Goal: Task Accomplishment & Management: Use online tool/utility

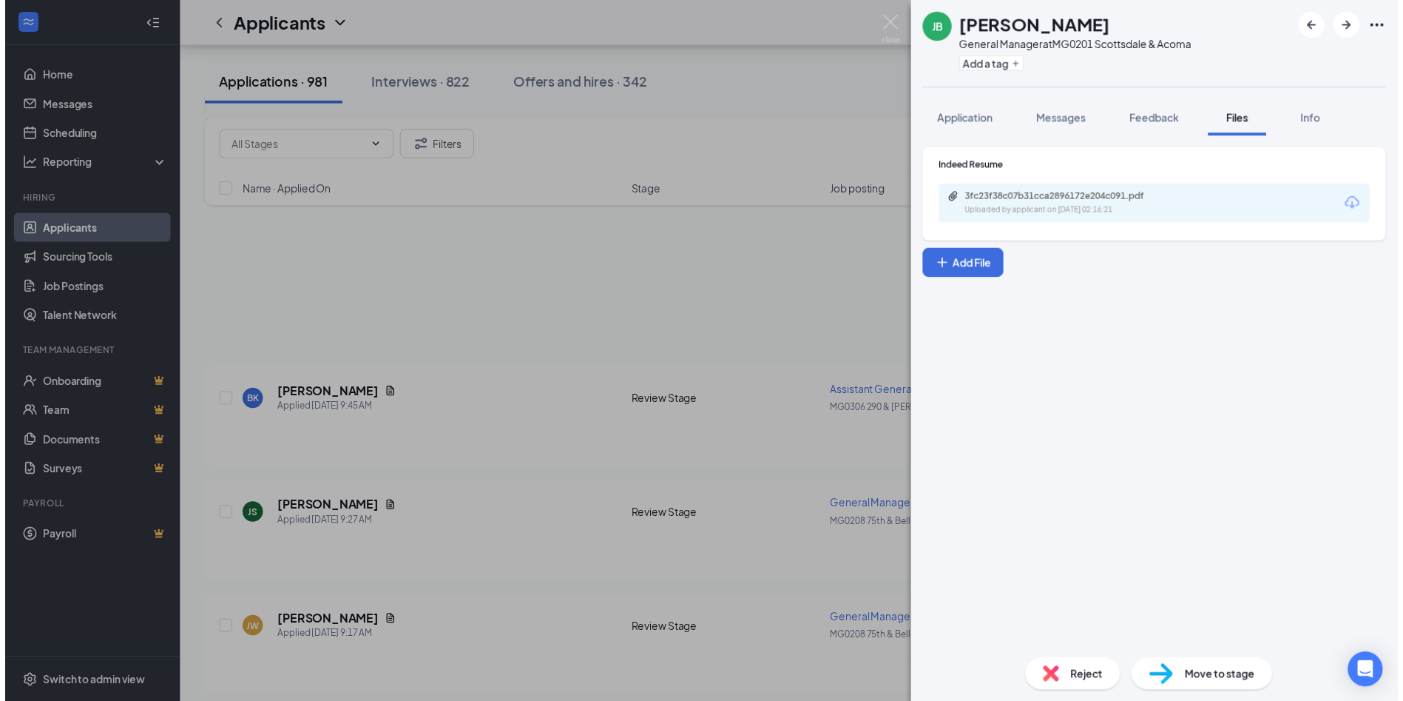
scroll to position [573, 0]
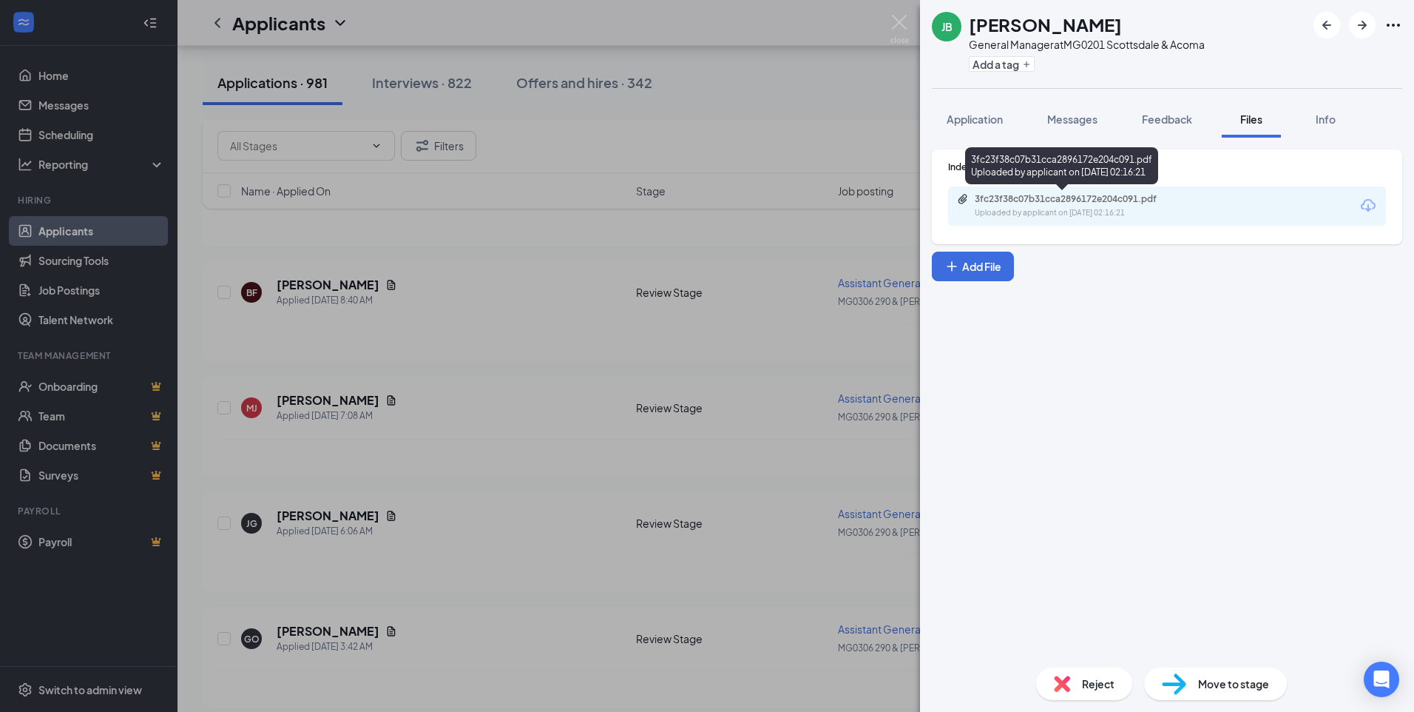
click at [1016, 201] on div "3fc23f38c07b31cca2896172e204c091.pdf" at bounding box center [1078, 199] width 207 height 12
click at [1082, 679] on span "Reject" at bounding box center [1098, 683] width 33 height 16
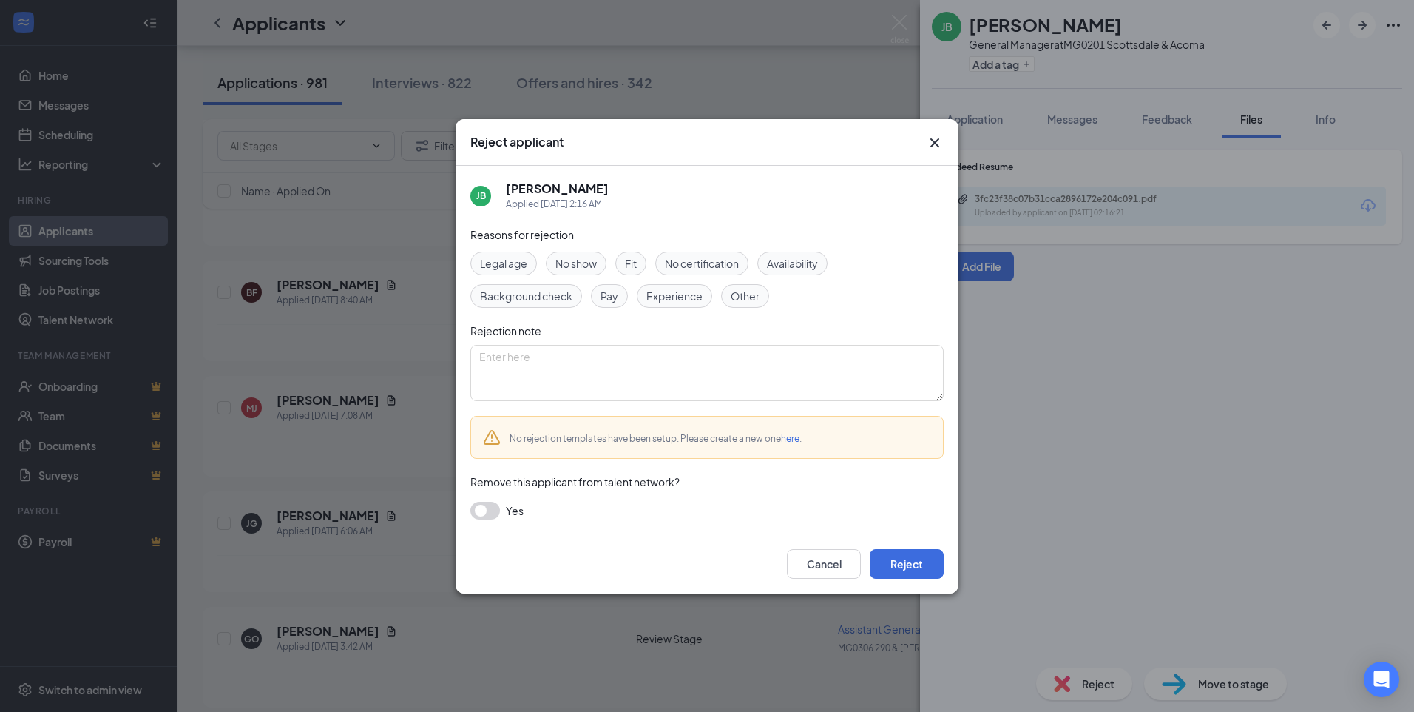
click at [676, 299] on span "Experience" at bounding box center [675, 296] width 56 height 16
click at [907, 565] on button "Reject" at bounding box center [907, 564] width 74 height 30
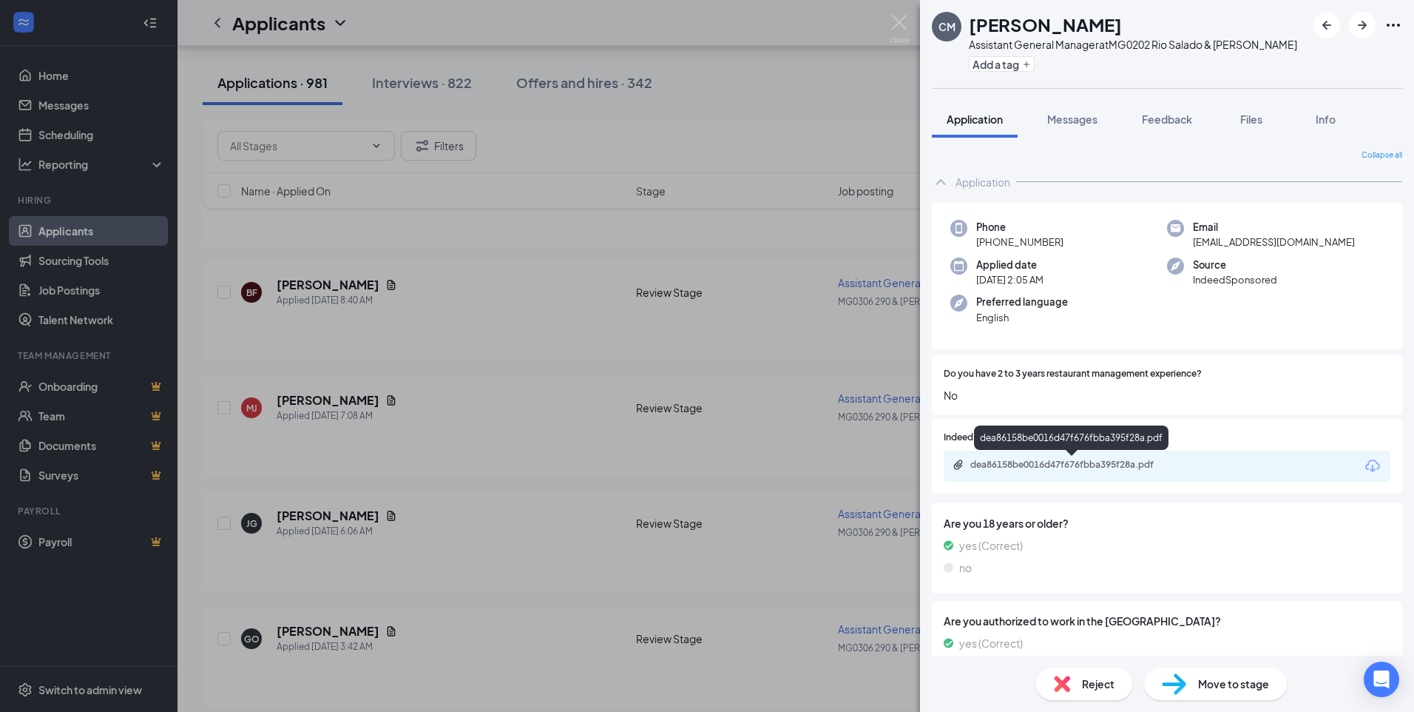
click at [996, 464] on div "dea86158be0016d47f676fbba395f28a.pdf" at bounding box center [1073, 465] width 207 height 12
click at [1082, 684] on span "Reject" at bounding box center [1098, 683] width 33 height 16
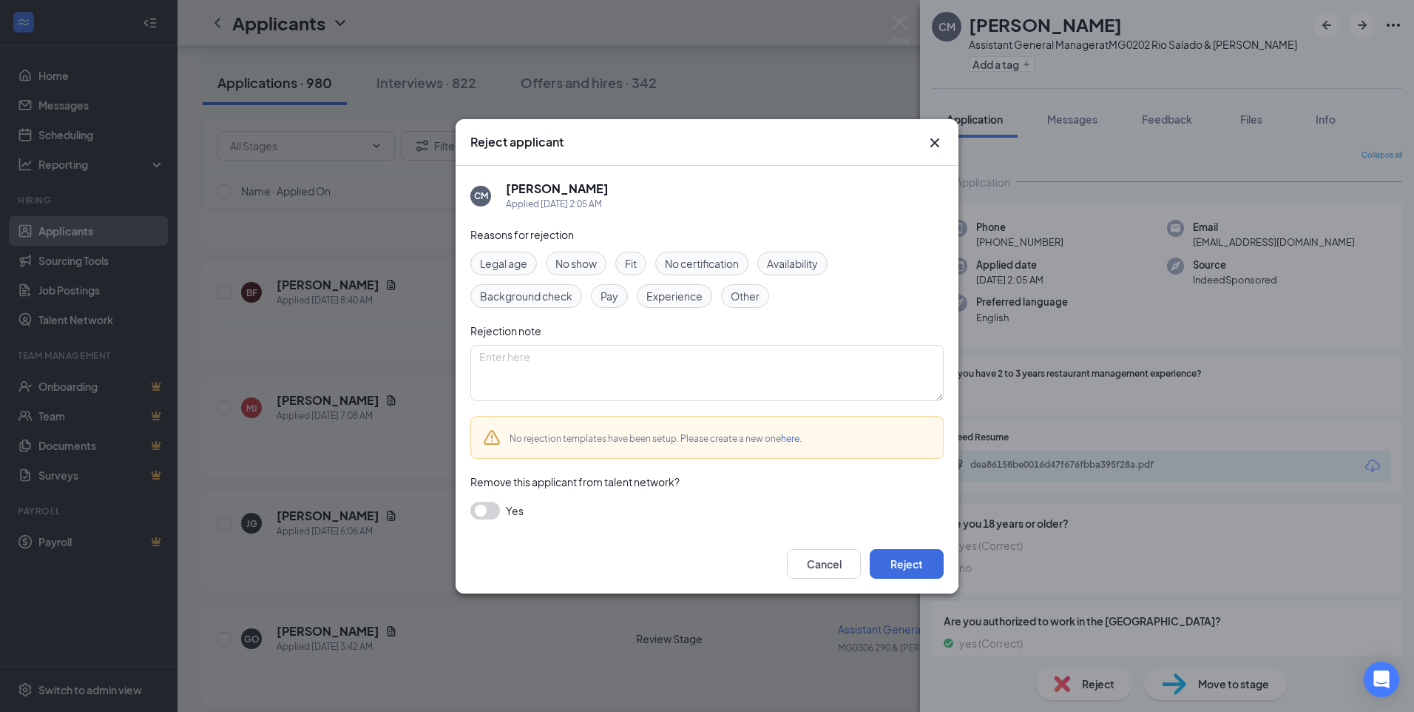
click at [669, 297] on span "Experience" at bounding box center [675, 296] width 56 height 16
click at [919, 566] on button "Reject" at bounding box center [907, 564] width 74 height 30
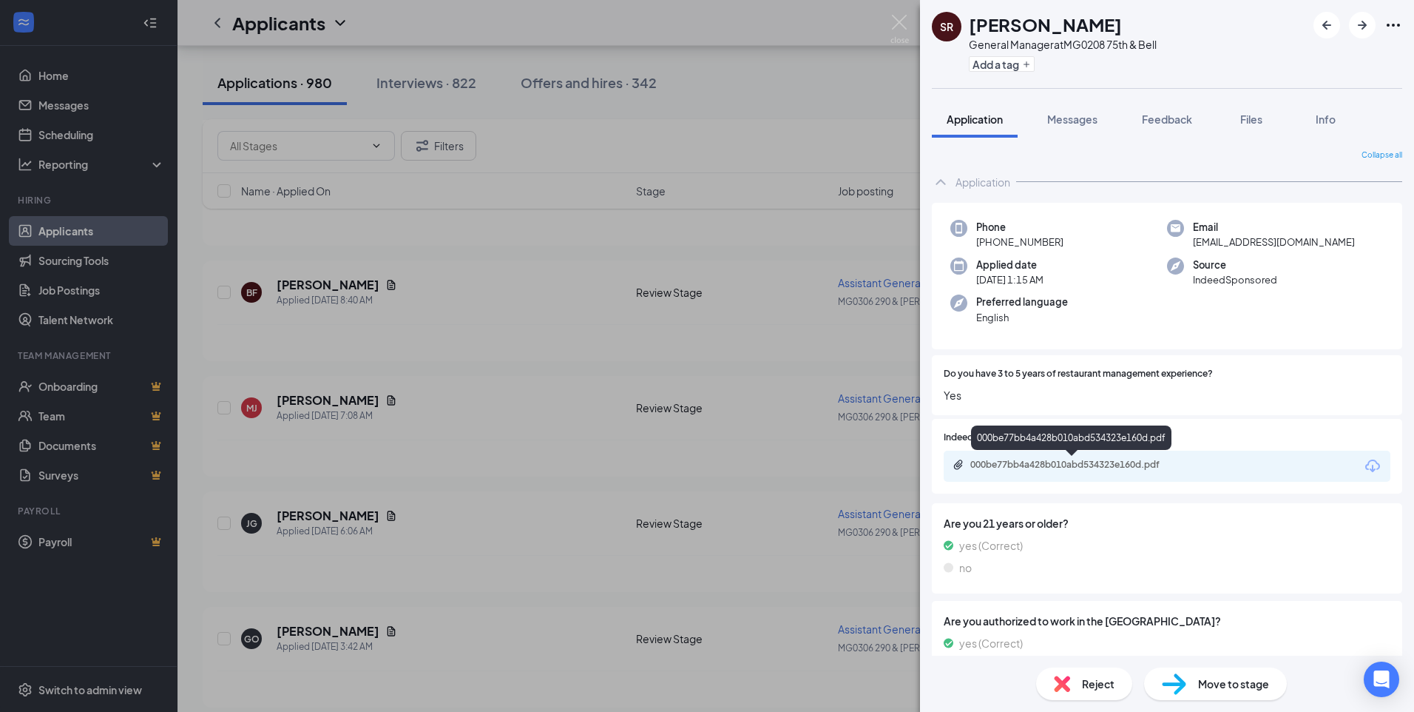
click at [1062, 464] on div "000be77bb4a428b010abd534323e160d.pdf" at bounding box center [1073, 465] width 207 height 12
click at [1082, 684] on span "Reject" at bounding box center [1098, 683] width 33 height 16
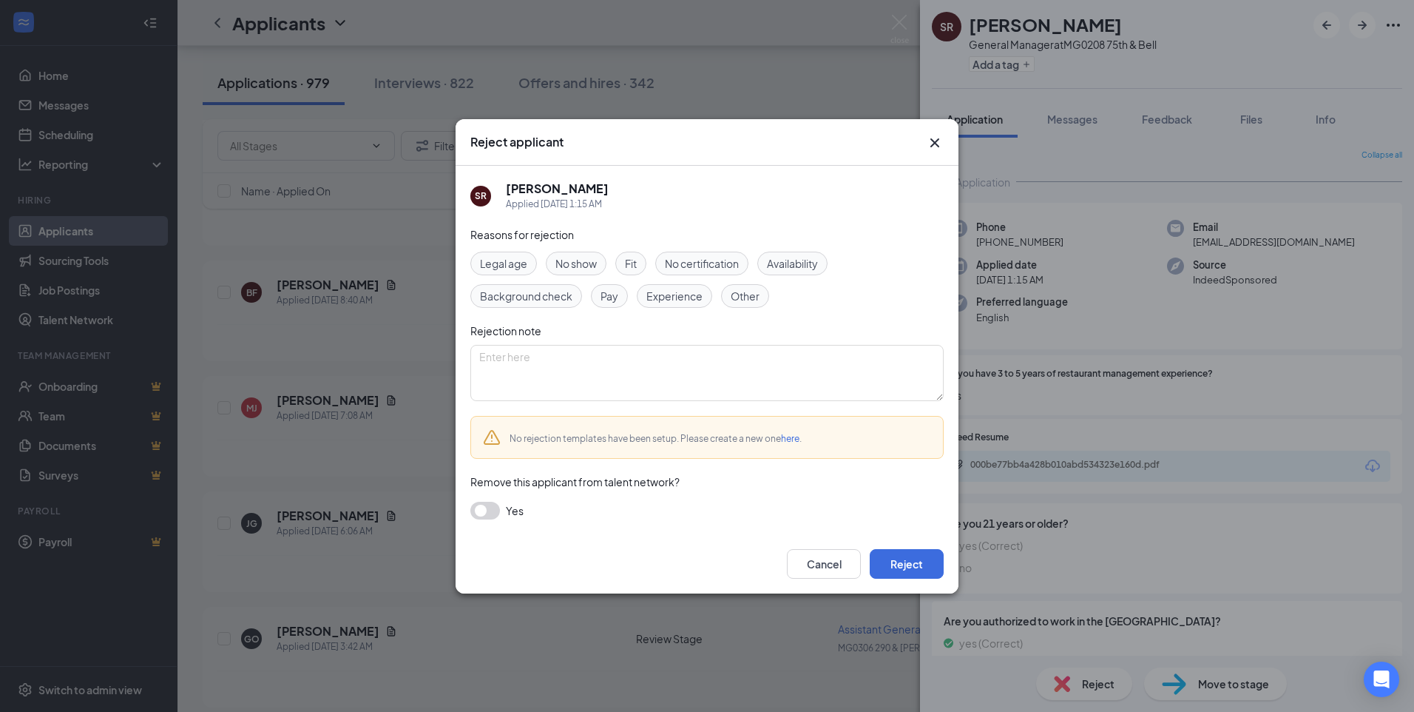
click at [660, 303] on span "Experience" at bounding box center [675, 296] width 56 height 16
click at [901, 561] on button "Reject" at bounding box center [907, 564] width 74 height 30
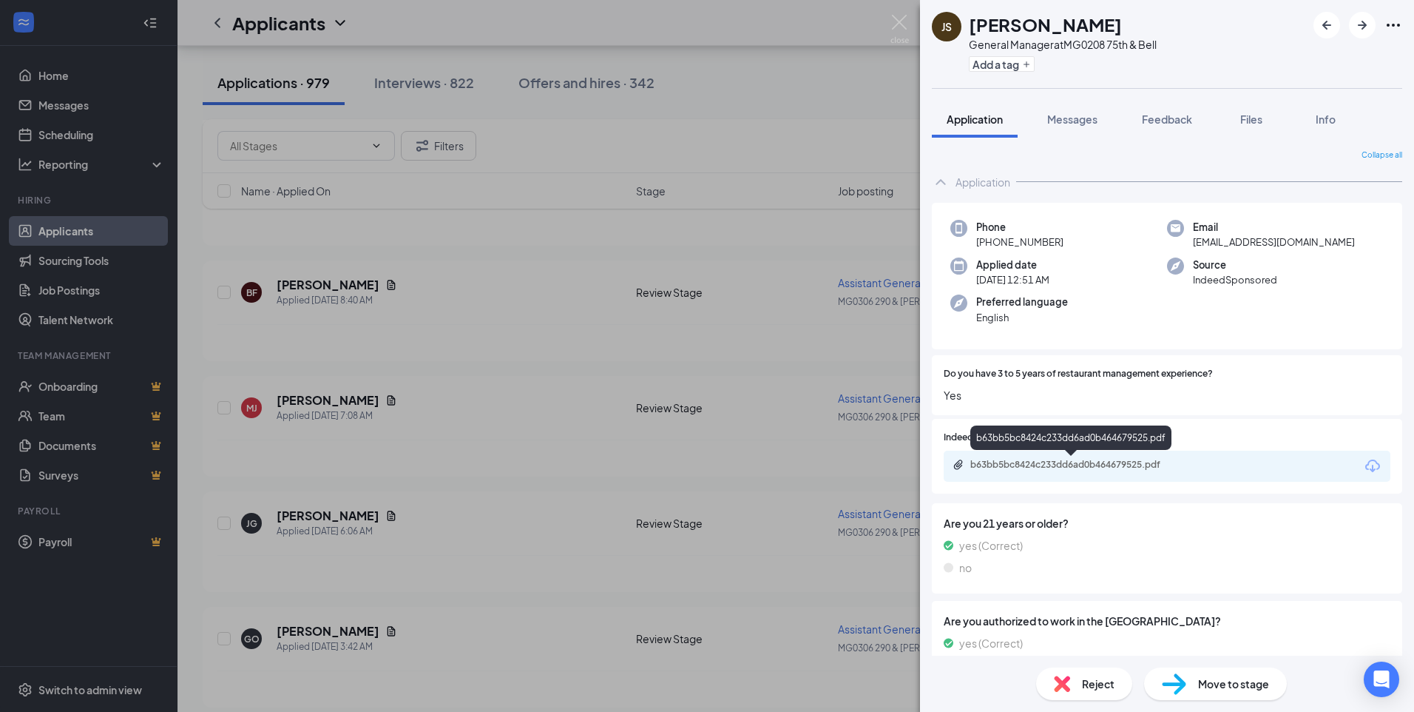
click at [1024, 467] on div "b63bb5bc8424c233dd6ad0b464679525.pdf" at bounding box center [1073, 465] width 207 height 12
click at [1084, 691] on span "Reject" at bounding box center [1098, 683] width 33 height 16
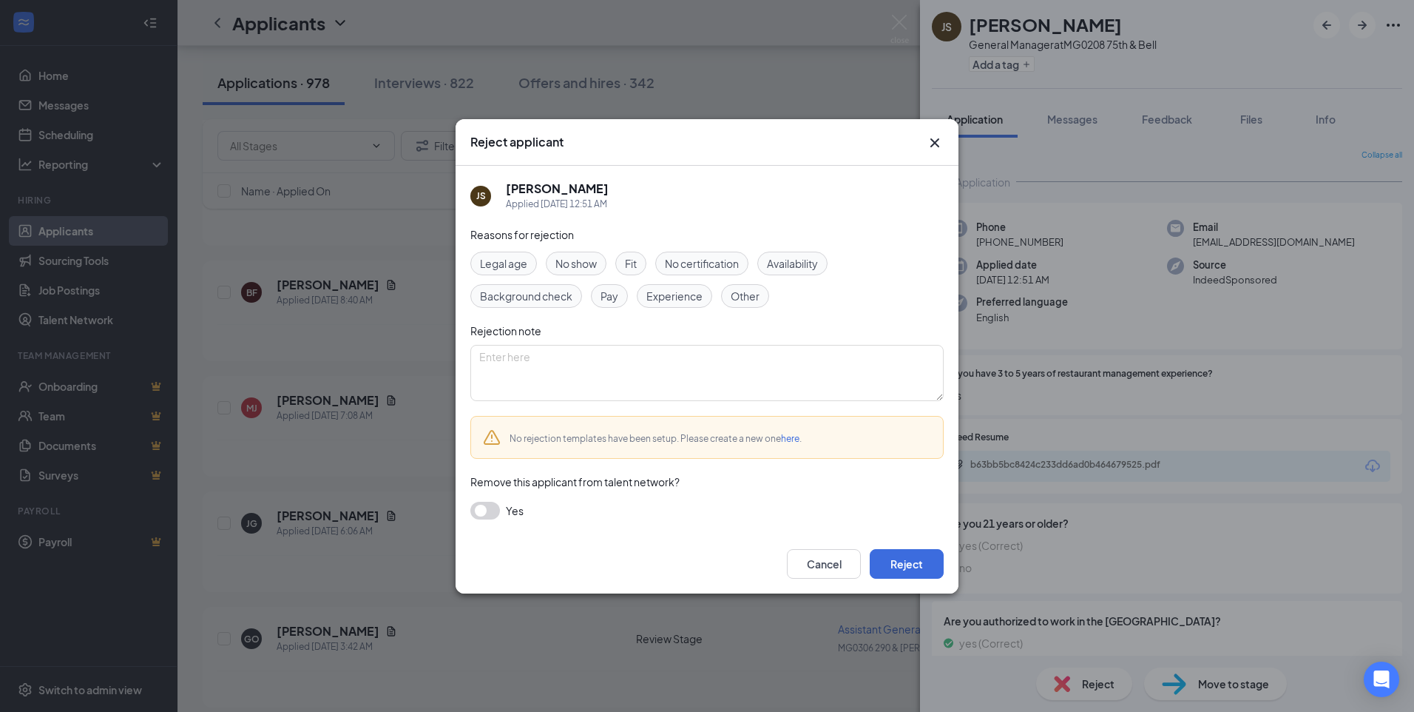
click at [658, 298] on span "Experience" at bounding box center [675, 296] width 56 height 16
click at [904, 557] on button "Reject" at bounding box center [907, 564] width 74 height 30
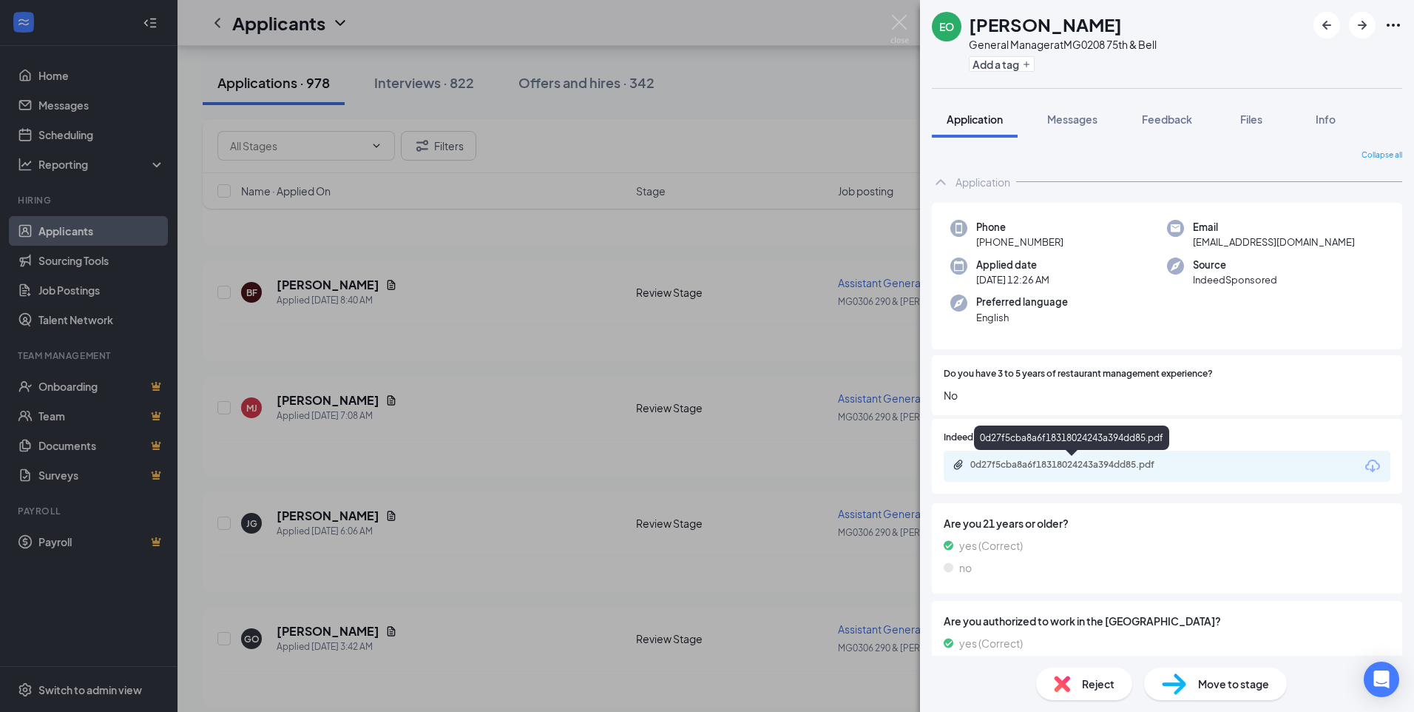
click at [1005, 465] on div "0d27f5cba8a6f18318024243a394dd85.pdf" at bounding box center [1073, 465] width 207 height 12
click at [1076, 687] on div "Reject" at bounding box center [1084, 683] width 96 height 33
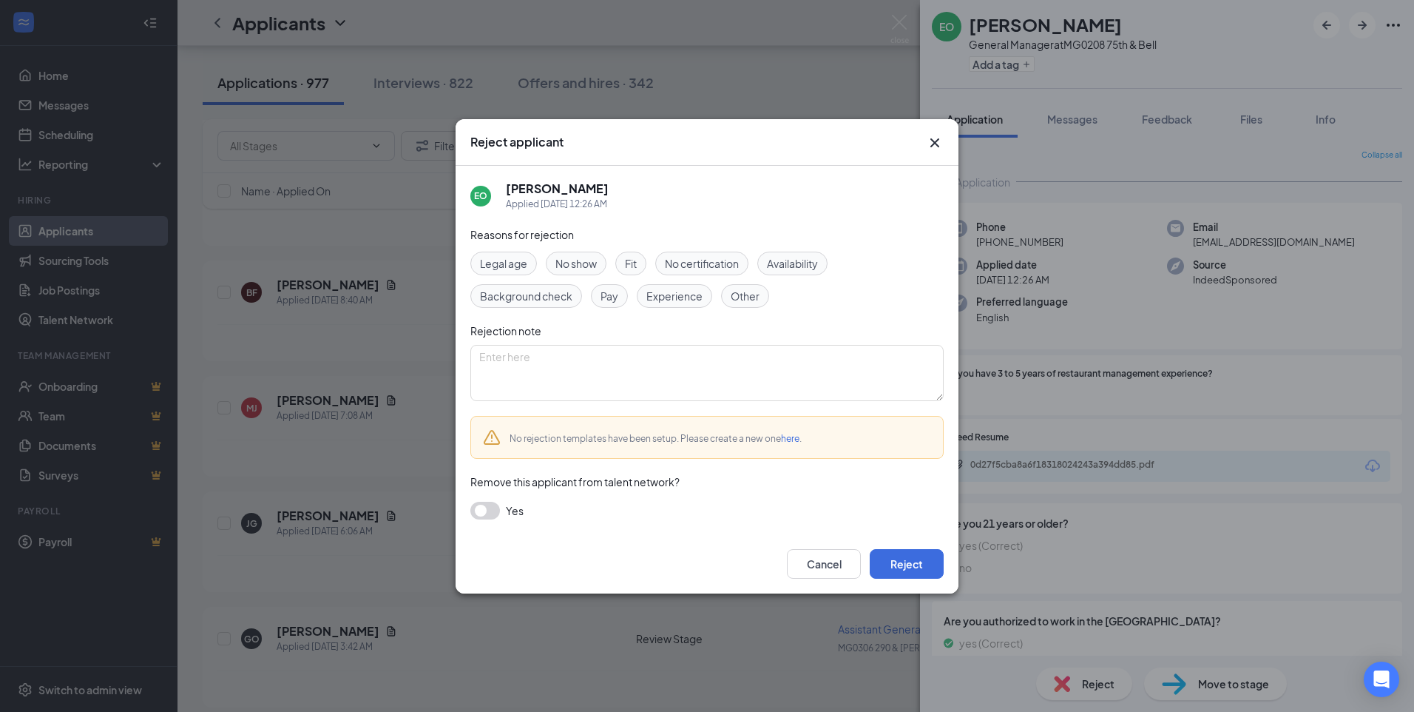
click at [669, 296] on span "Experience" at bounding box center [675, 296] width 56 height 16
click at [911, 561] on button "Reject" at bounding box center [907, 564] width 74 height 30
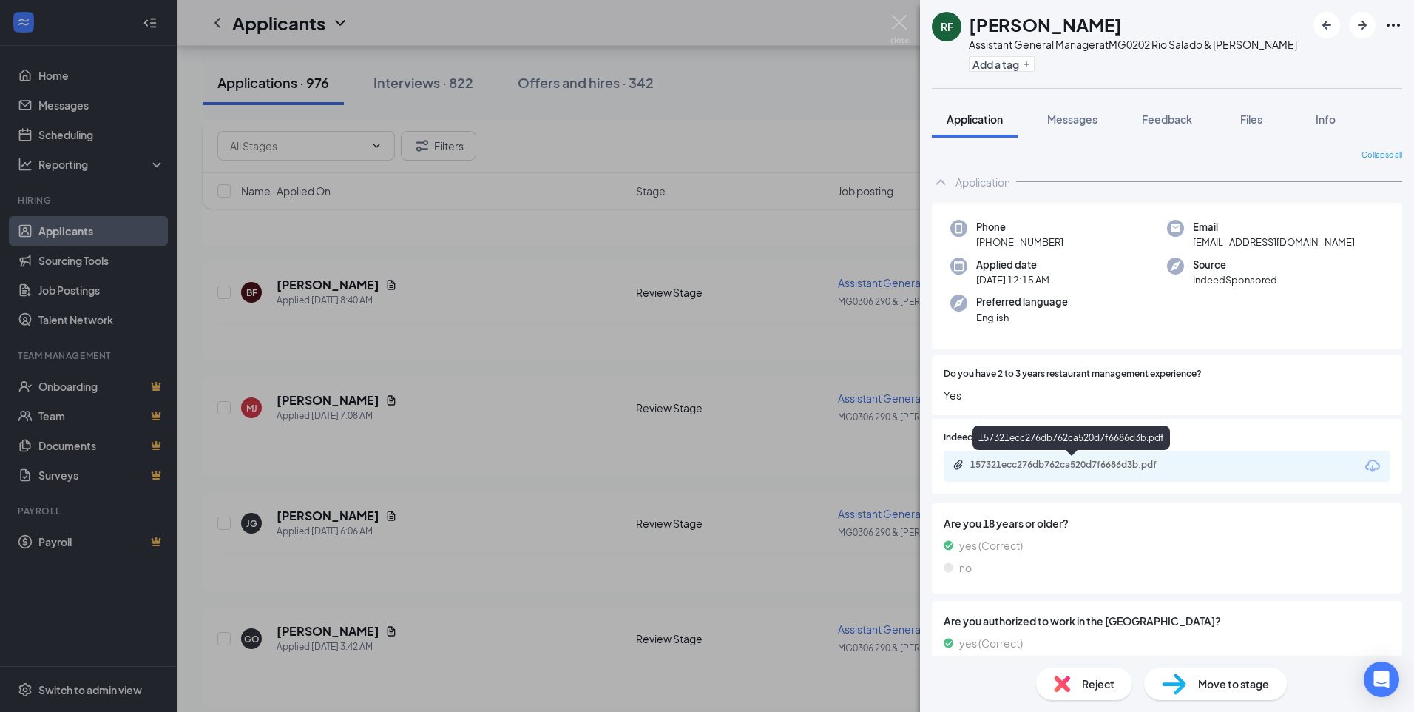
click at [1023, 465] on div "157321ecc276db762ca520d7f6686d3b.pdf" at bounding box center [1073, 465] width 207 height 12
click at [1097, 462] on div "157321ecc276db762ca520d7f6686d3b.pdf" at bounding box center [1073, 465] width 207 height 12
click at [1074, 682] on div "Reject" at bounding box center [1084, 683] width 96 height 33
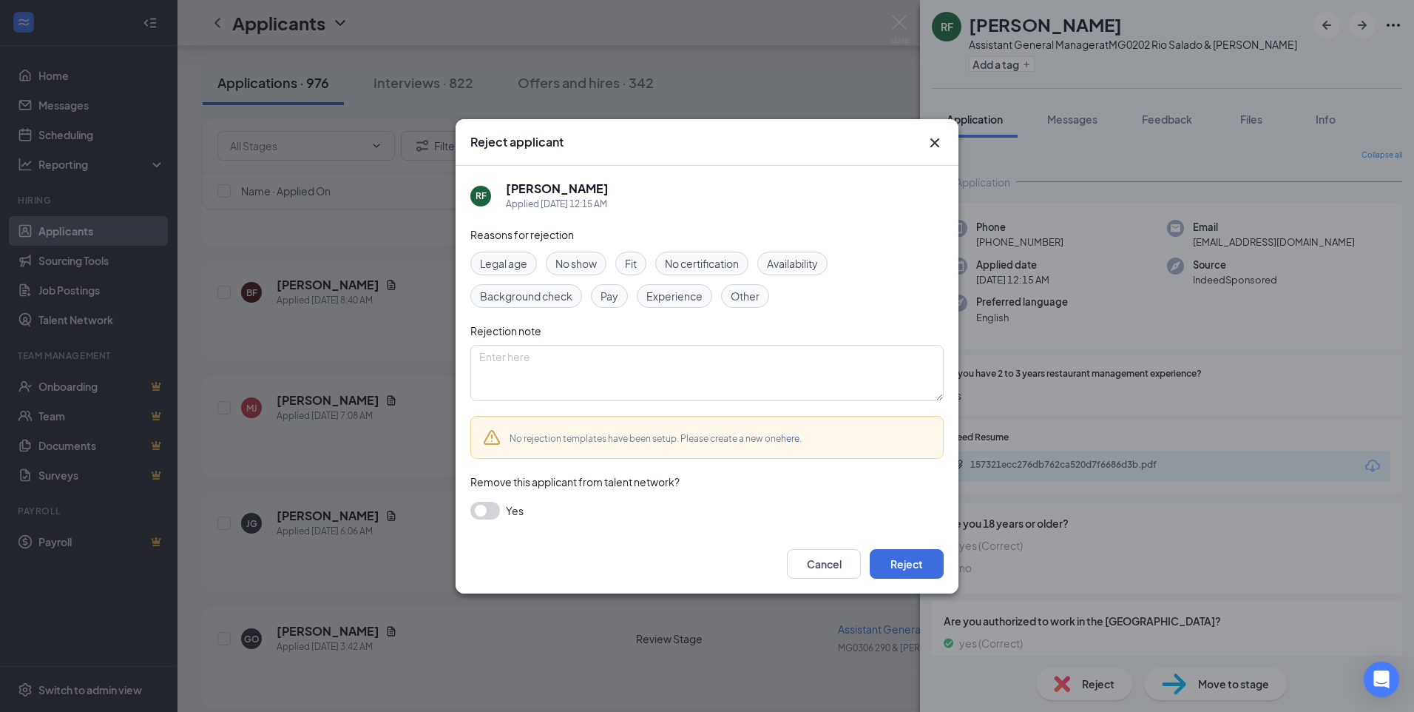
click at [667, 301] on span "Experience" at bounding box center [675, 296] width 56 height 16
click at [903, 564] on button "Reject" at bounding box center [907, 564] width 74 height 30
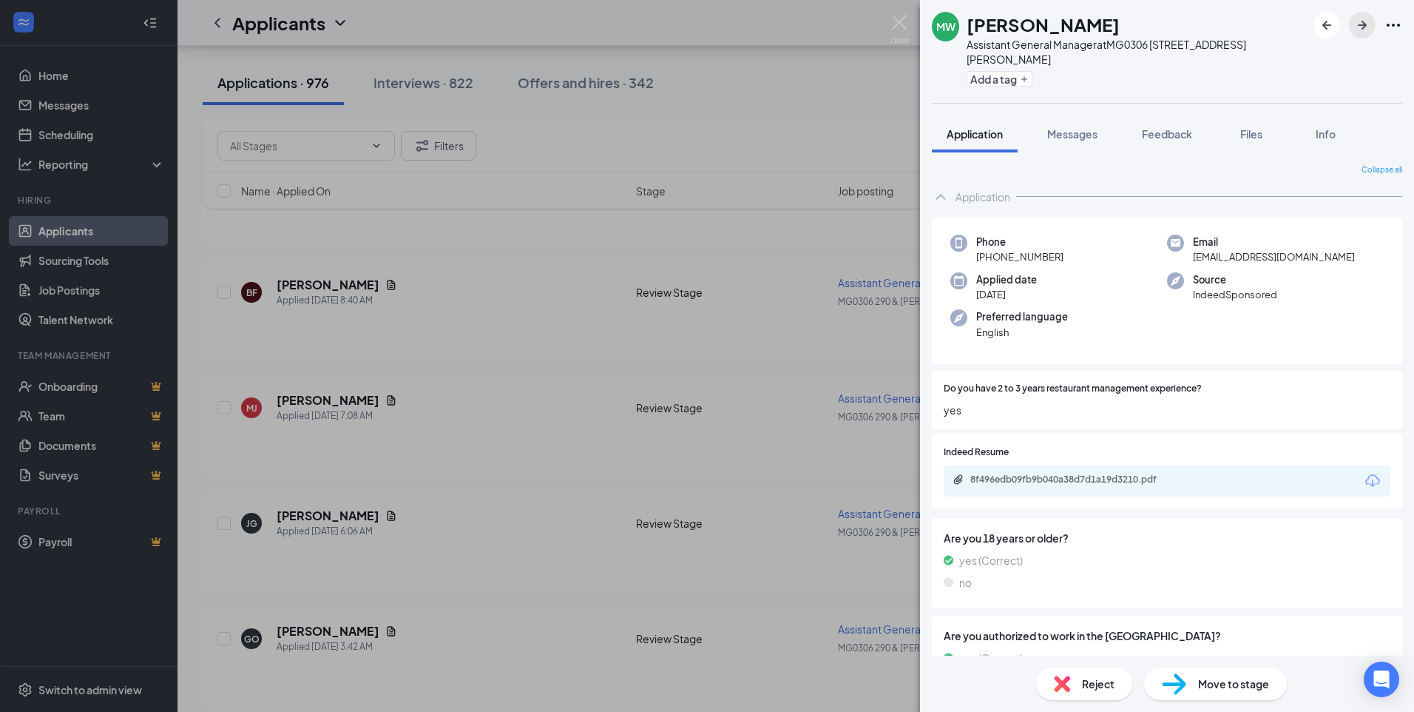
click at [1360, 26] on icon "ArrowRight" at bounding box center [1362, 25] width 9 height 9
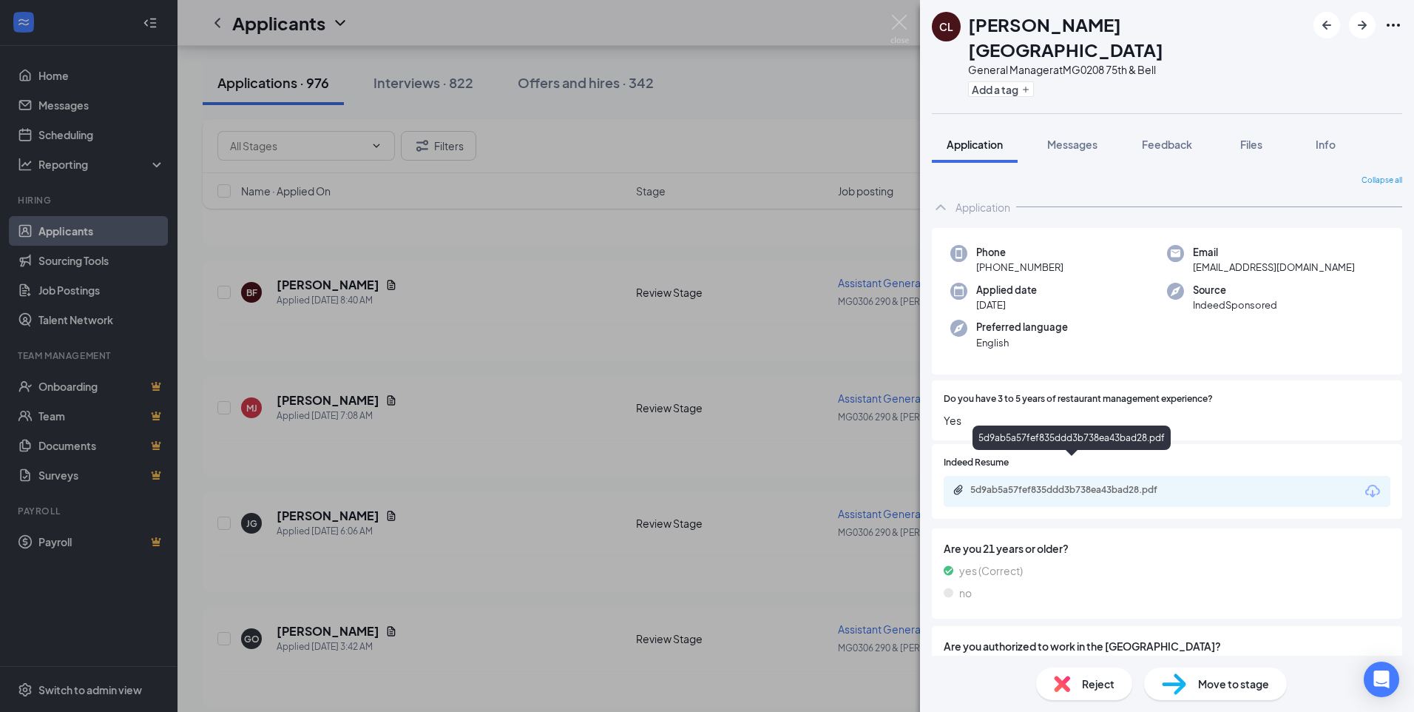
click at [989, 484] on div "5d9ab5a57fef835ddd3b738ea43bad28.pdf" at bounding box center [1073, 490] width 207 height 12
click at [1070, 689] on img at bounding box center [1062, 683] width 16 height 16
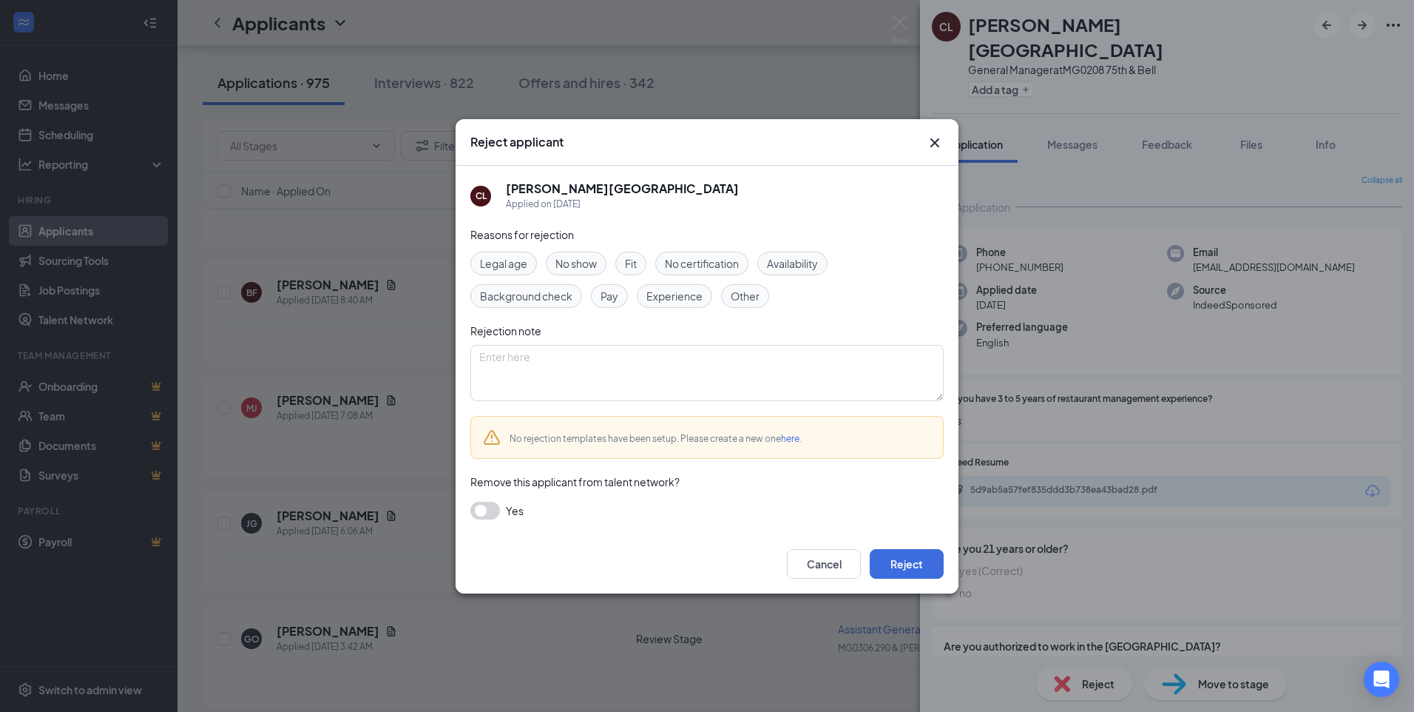
click at [668, 296] on span "Experience" at bounding box center [675, 296] width 56 height 16
click at [897, 564] on button "Reject" at bounding box center [907, 564] width 74 height 30
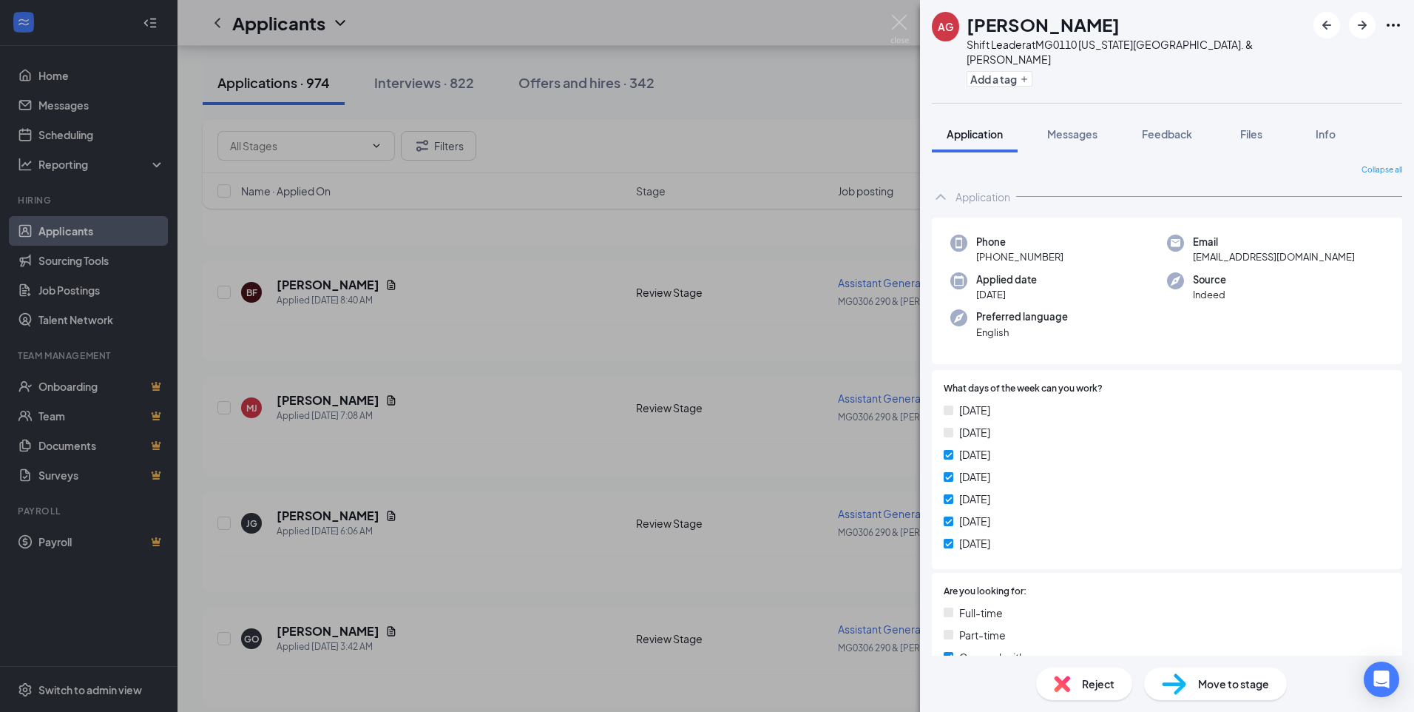
click at [743, 117] on div "AG [PERSON_NAME] Shift Leader at MG0110 [US_STATE][GEOGRAPHIC_DATA]. & [PERSON_…" at bounding box center [707, 356] width 1414 height 712
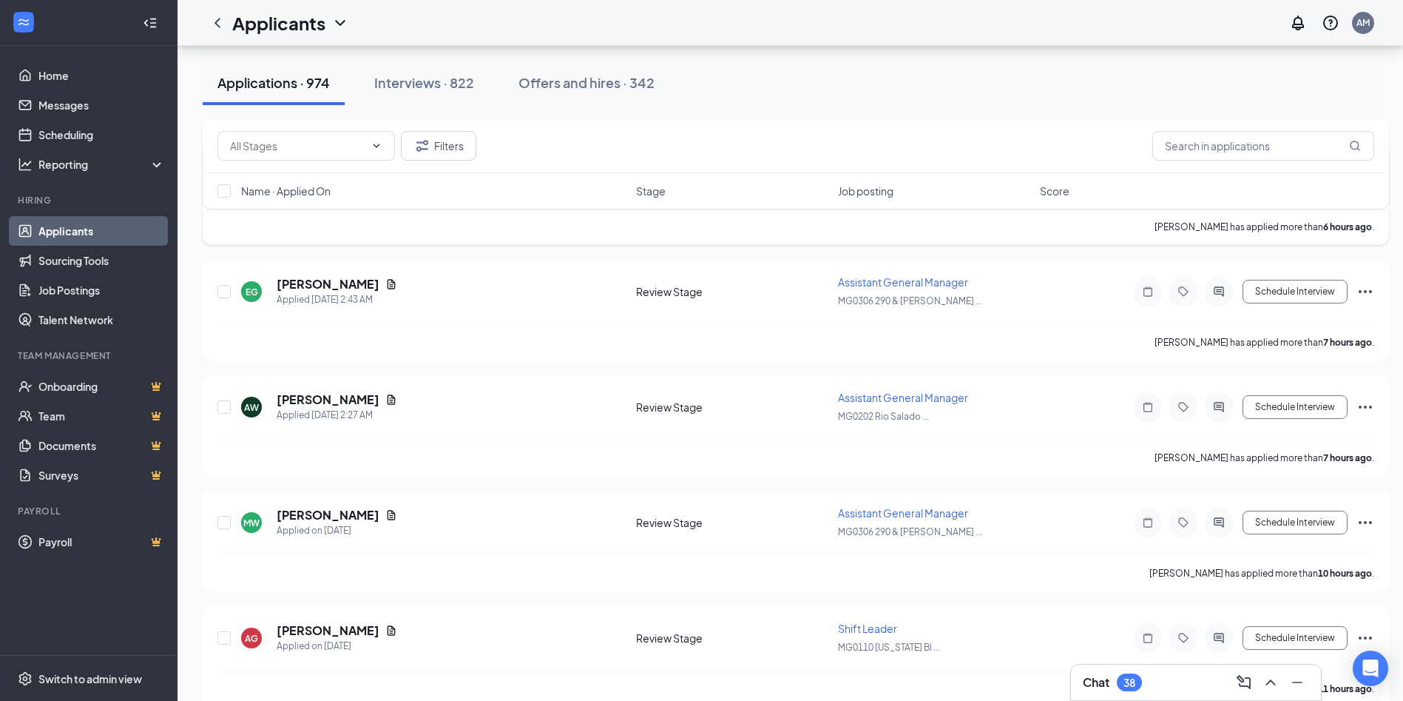
scroll to position [1036, 0]
click at [388, 402] on icon "Document" at bounding box center [392, 399] width 8 height 10
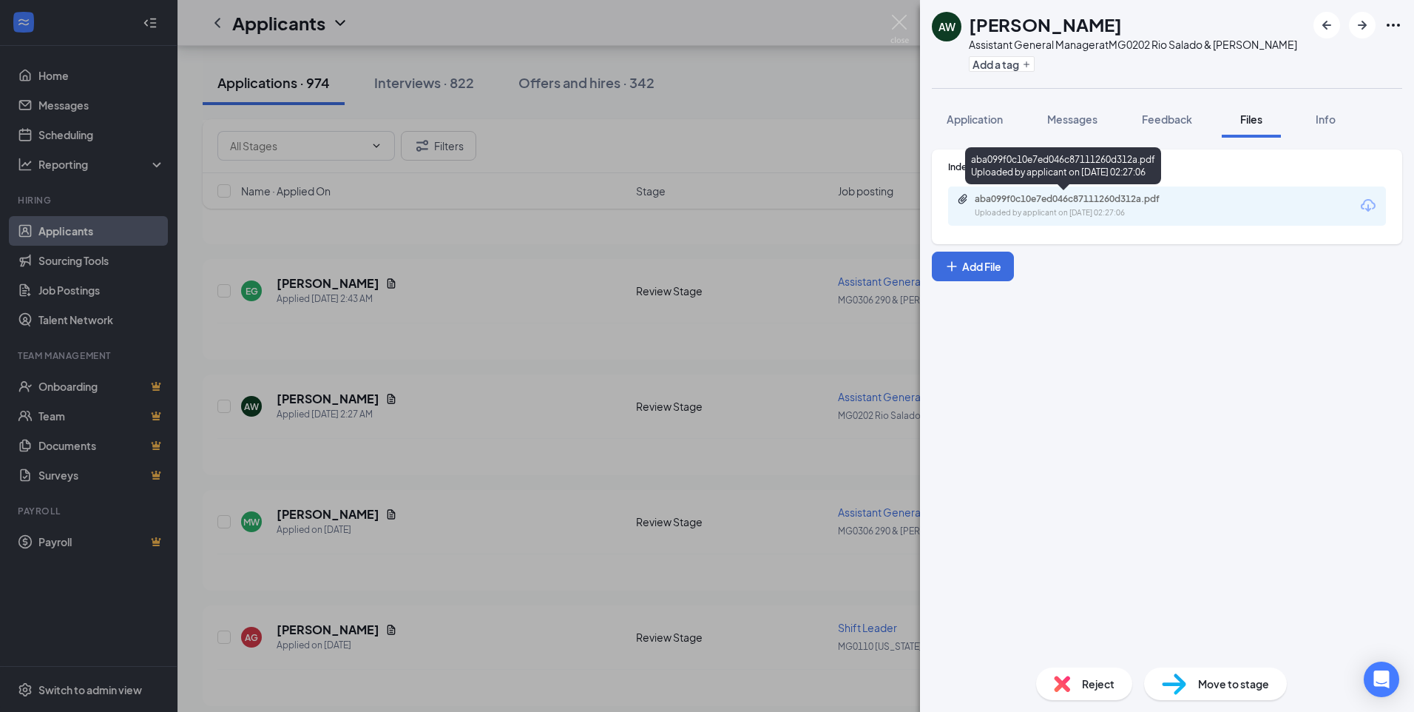
click at [1094, 203] on div "aba099f0c10e7ed046c87111260d312a.pdf" at bounding box center [1078, 199] width 207 height 12
click at [1085, 686] on span "Reject" at bounding box center [1098, 683] width 33 height 16
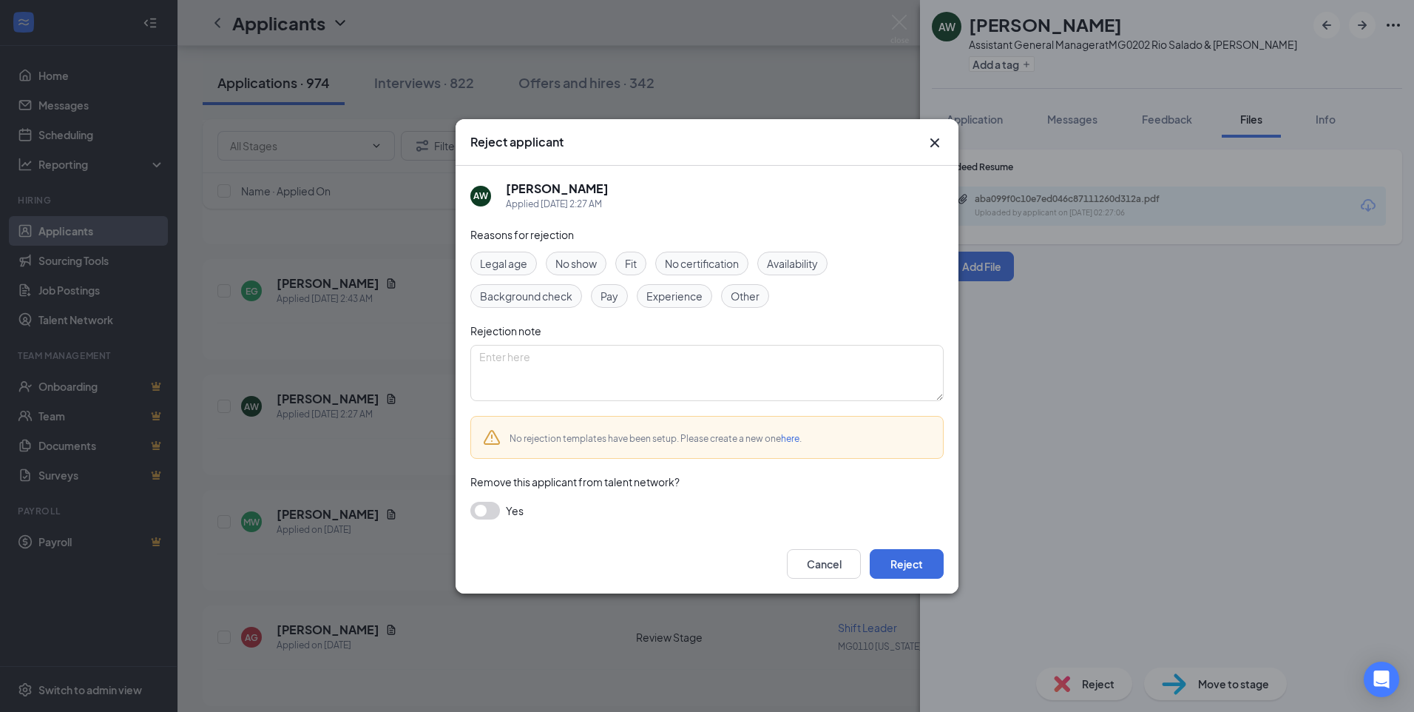
click at [676, 298] on span "Experience" at bounding box center [675, 296] width 56 height 16
click at [897, 563] on button "Reject" at bounding box center [907, 564] width 74 height 30
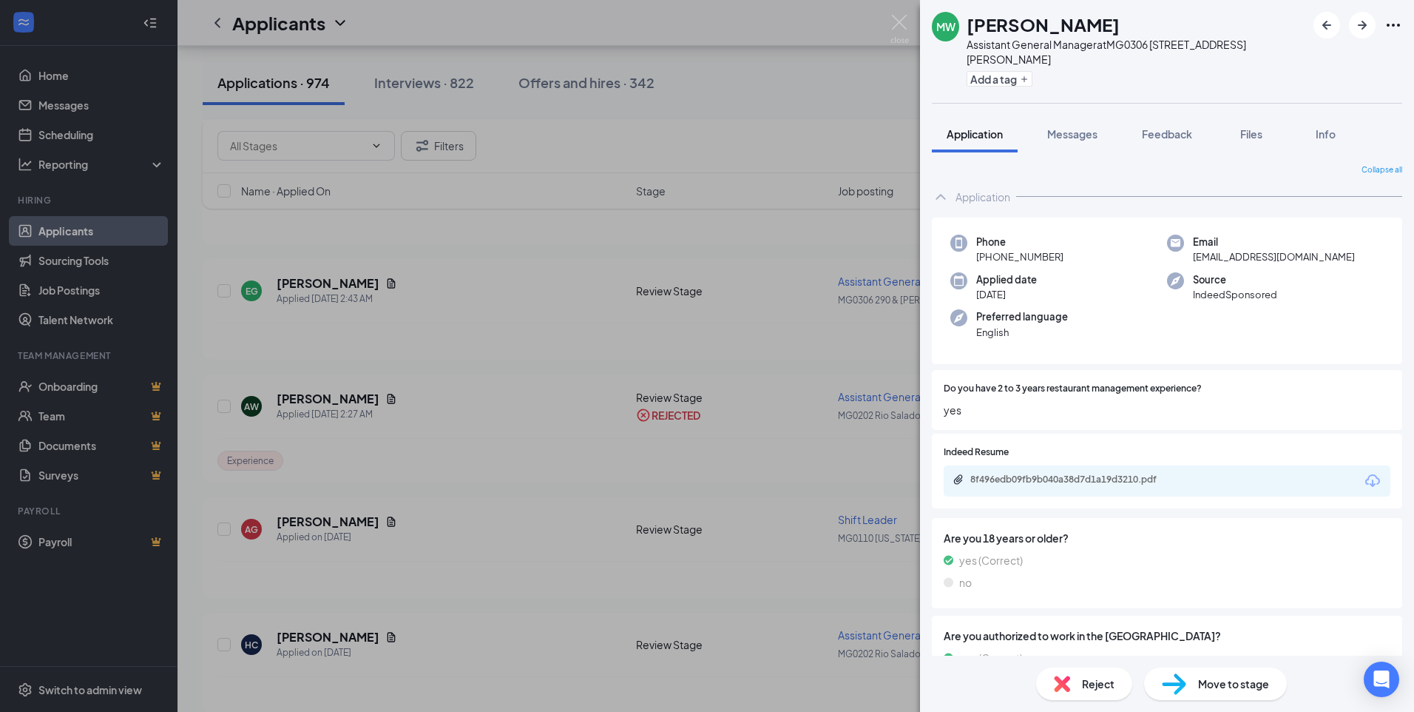
click at [513, 536] on div "MW [PERSON_NAME] Assistant General Manager at MG0306 [STREET_ADDRESS][PERSON_NA…" at bounding box center [707, 356] width 1414 height 712
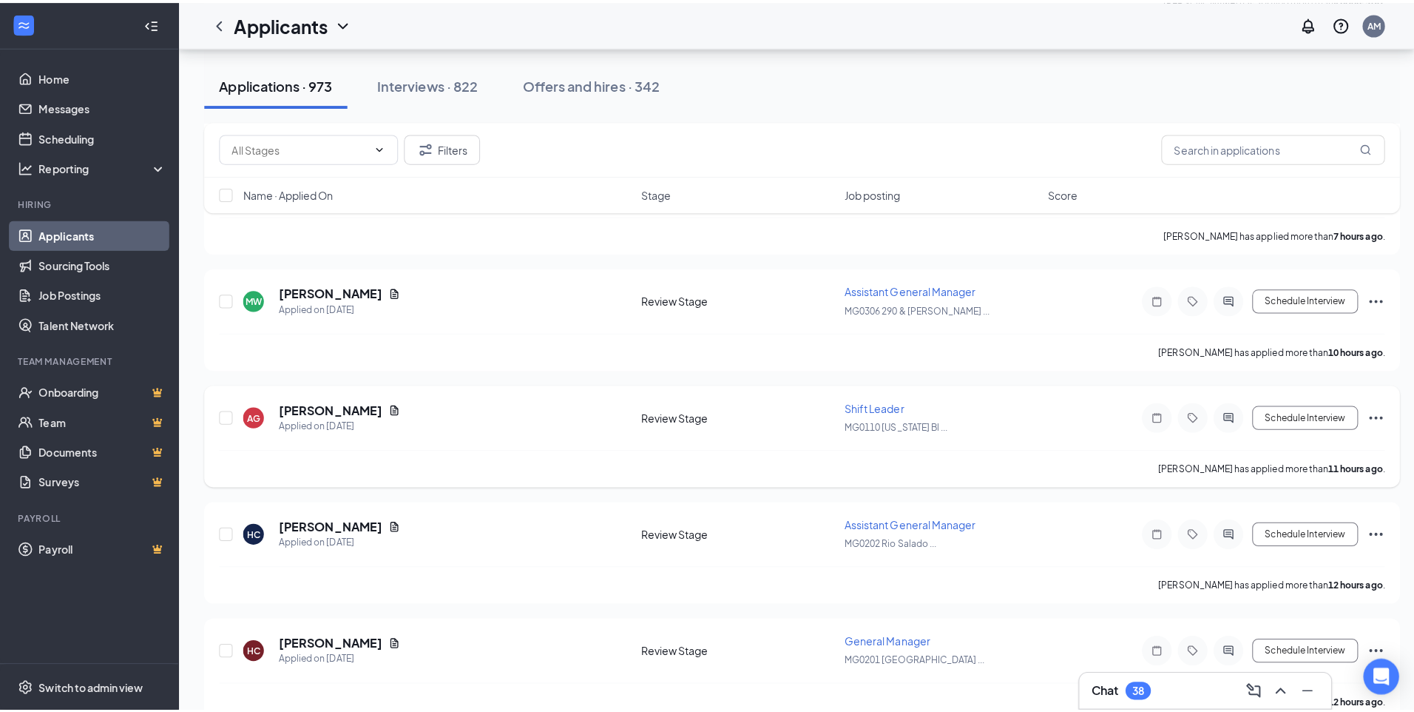
scroll to position [1154, 0]
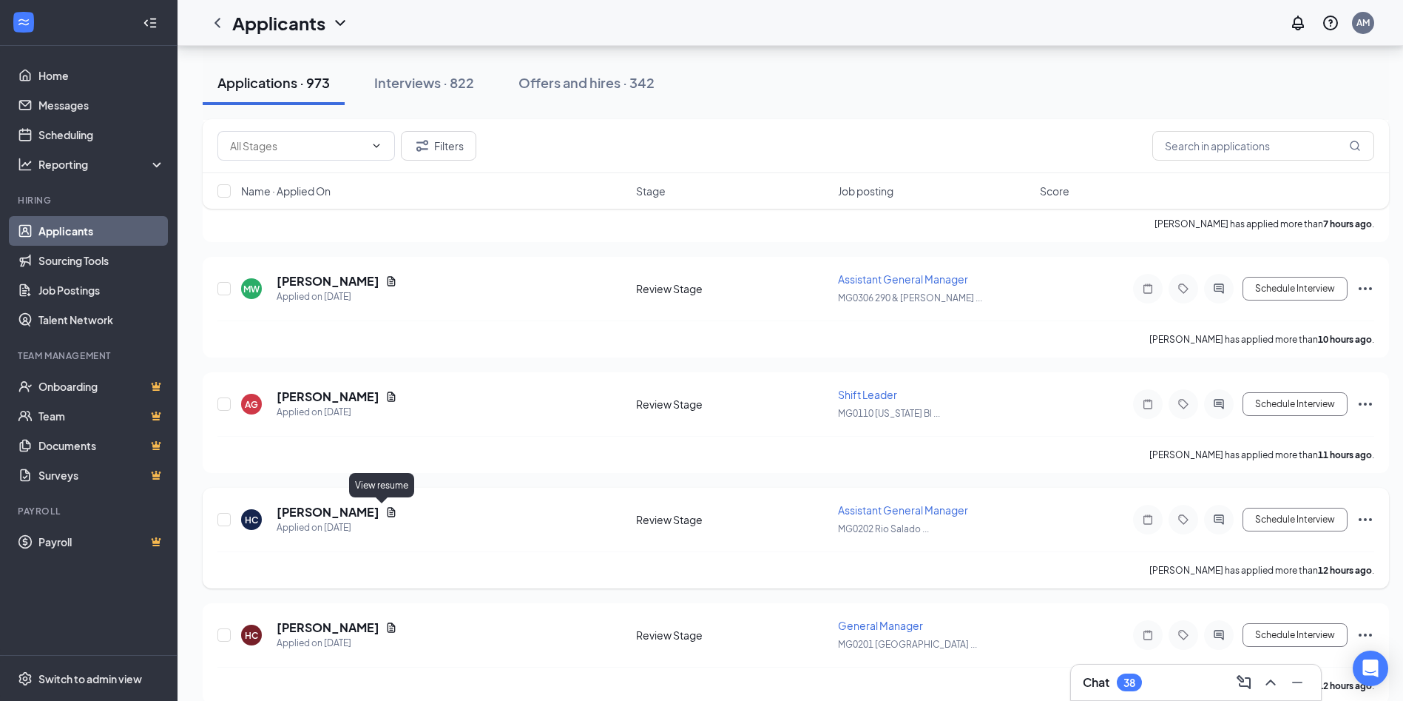
click at [388, 513] on icon "Document" at bounding box center [392, 512] width 8 height 10
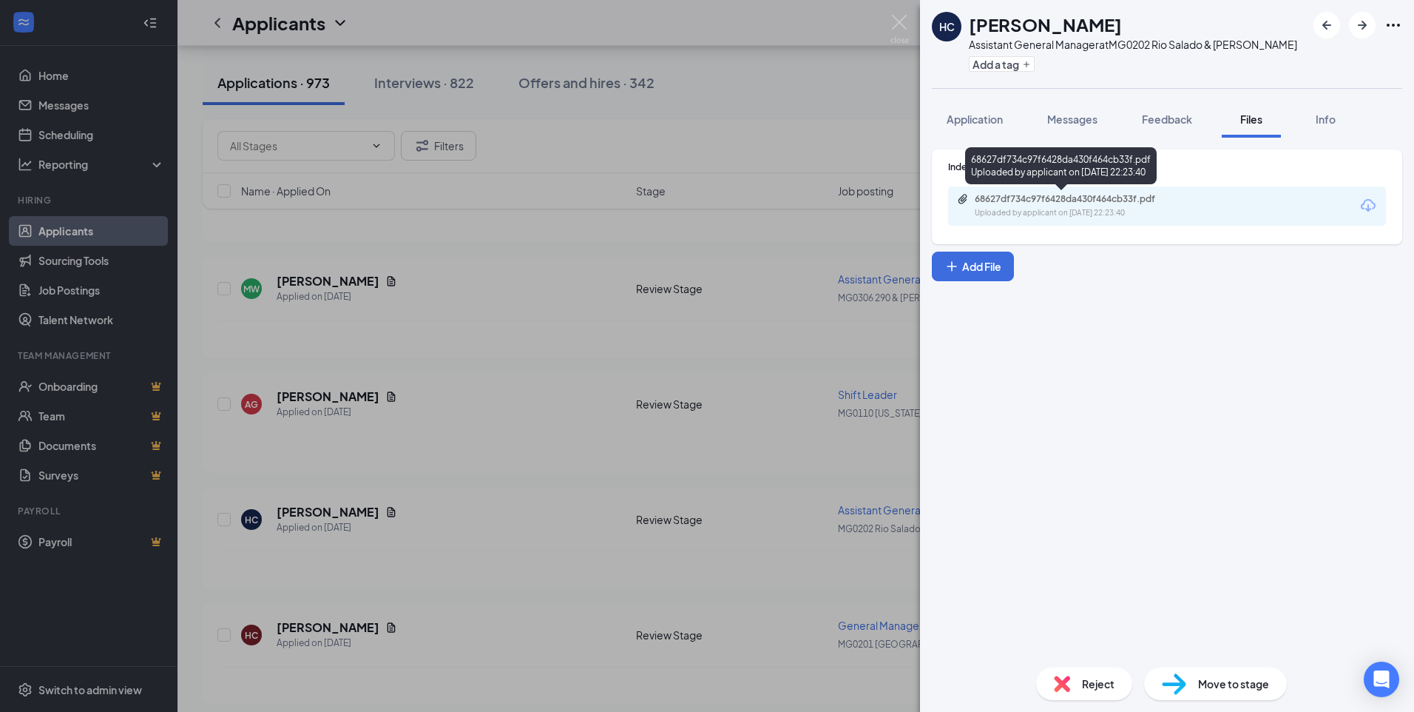
click at [1059, 203] on div "68627df734c97f6428da430f464cb33f.pdf" at bounding box center [1078, 199] width 207 height 12
click at [1075, 686] on div "Reject" at bounding box center [1084, 683] width 96 height 33
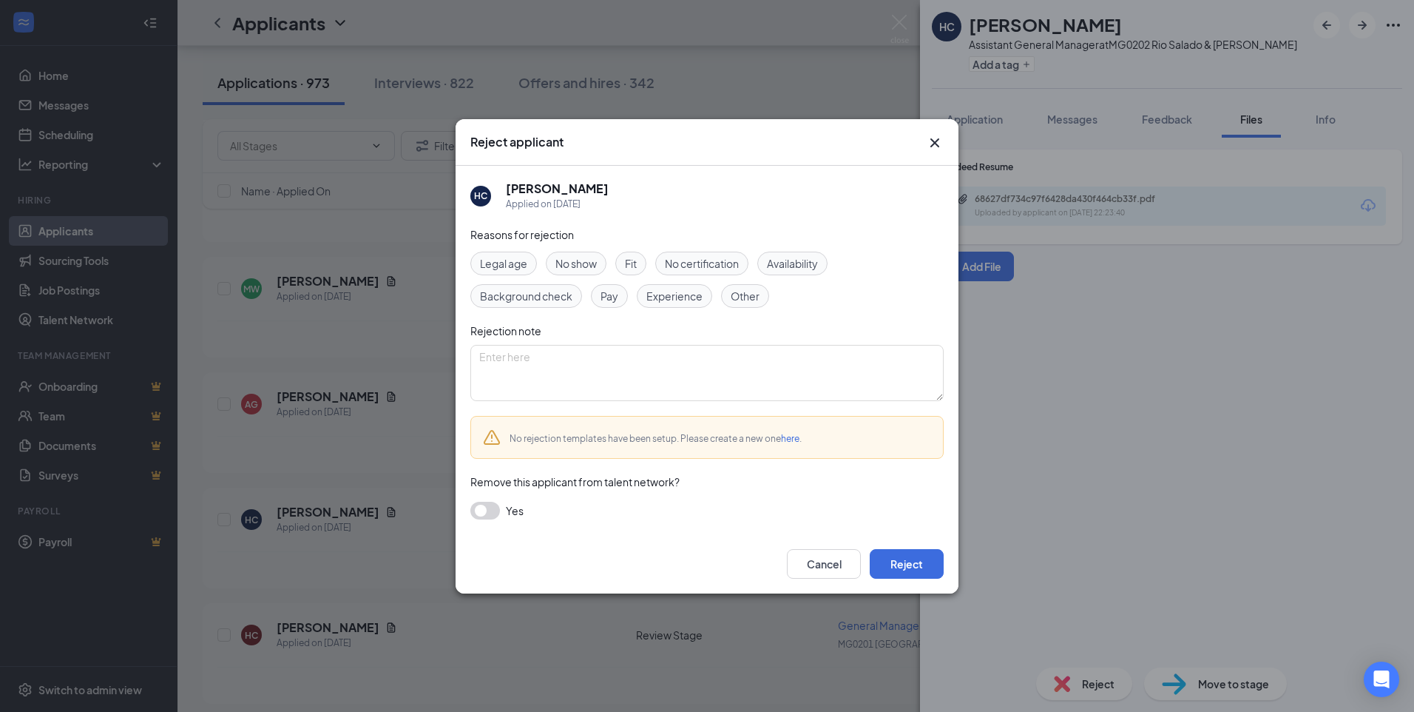
click at [656, 300] on span "Experience" at bounding box center [675, 296] width 56 height 16
click at [905, 567] on button "Reject" at bounding box center [907, 564] width 74 height 30
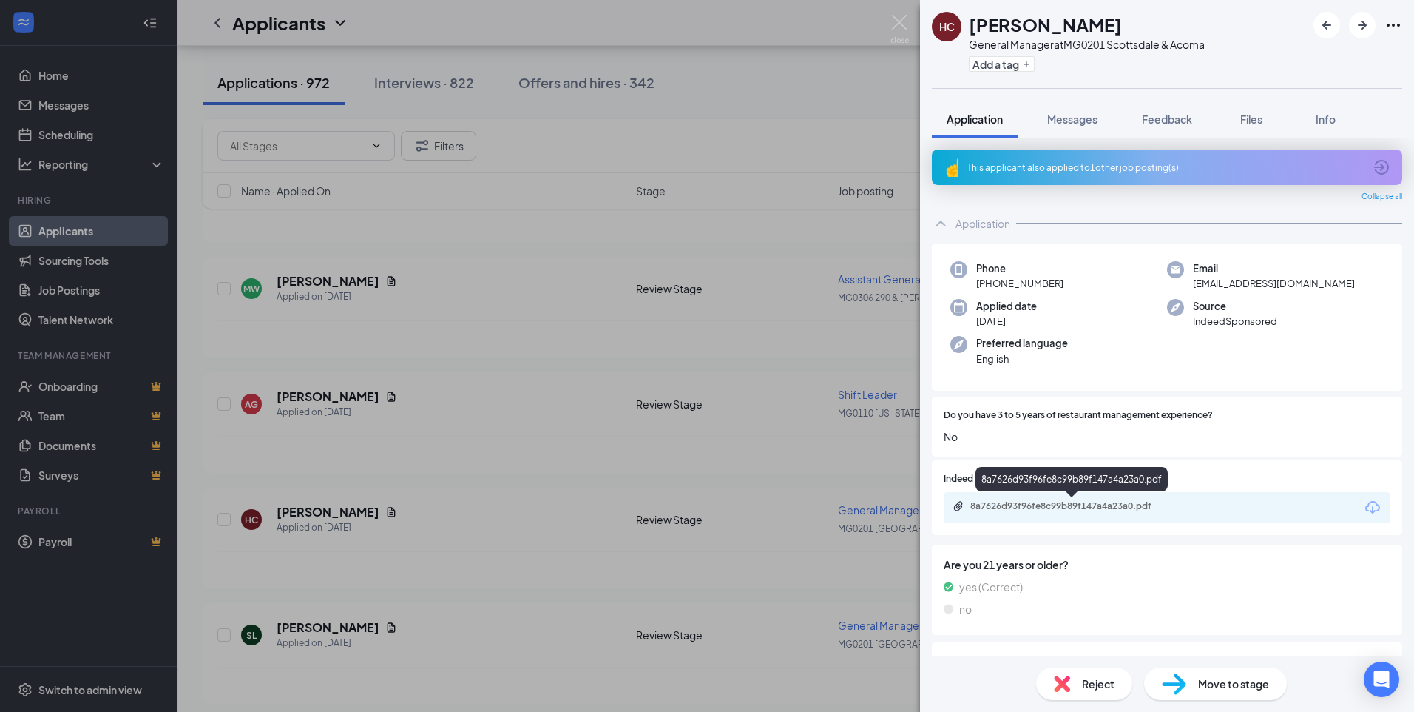
click at [1024, 507] on div "8a7626d93f96fe8c99b89f147a4a23a0.pdf" at bounding box center [1073, 506] width 207 height 12
click at [1070, 681] on div "Reject" at bounding box center [1084, 683] width 96 height 33
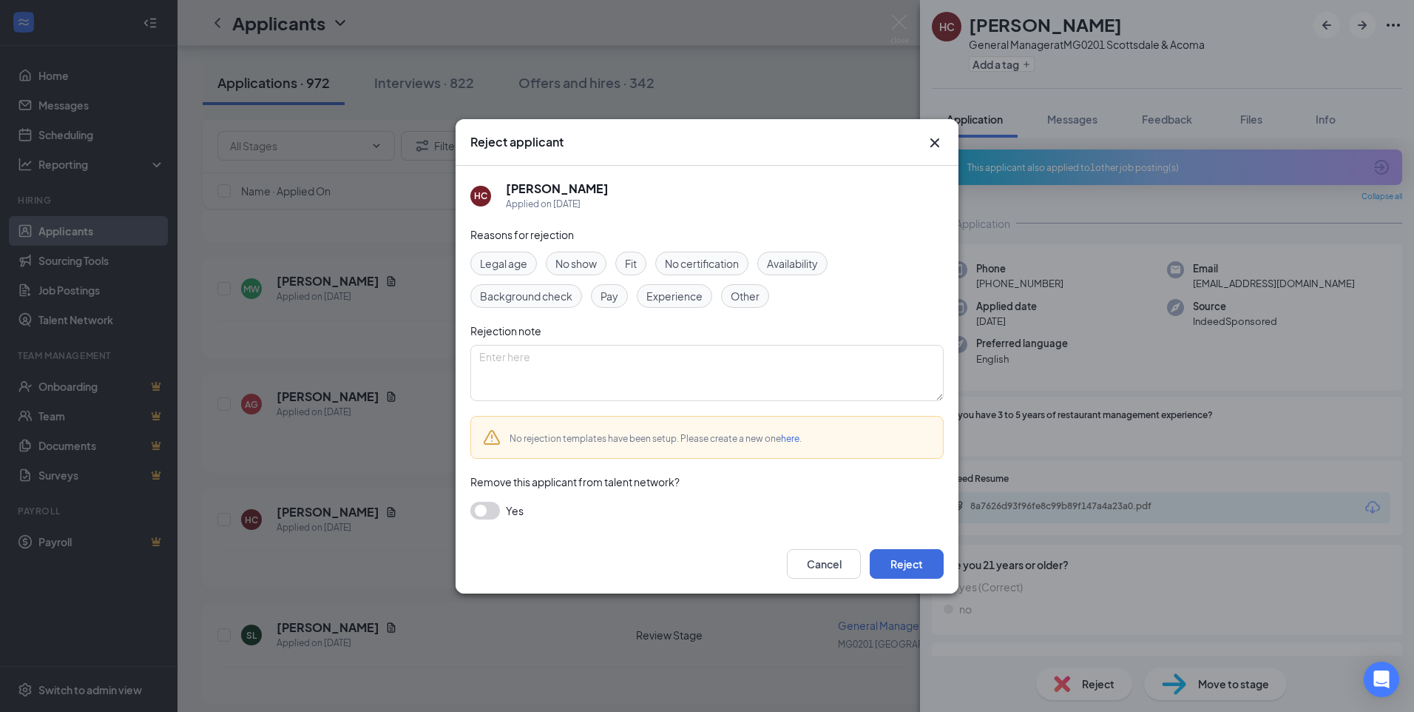
click at [669, 294] on span "Experience" at bounding box center [675, 296] width 56 height 16
click at [912, 564] on button "Reject" at bounding box center [907, 564] width 74 height 30
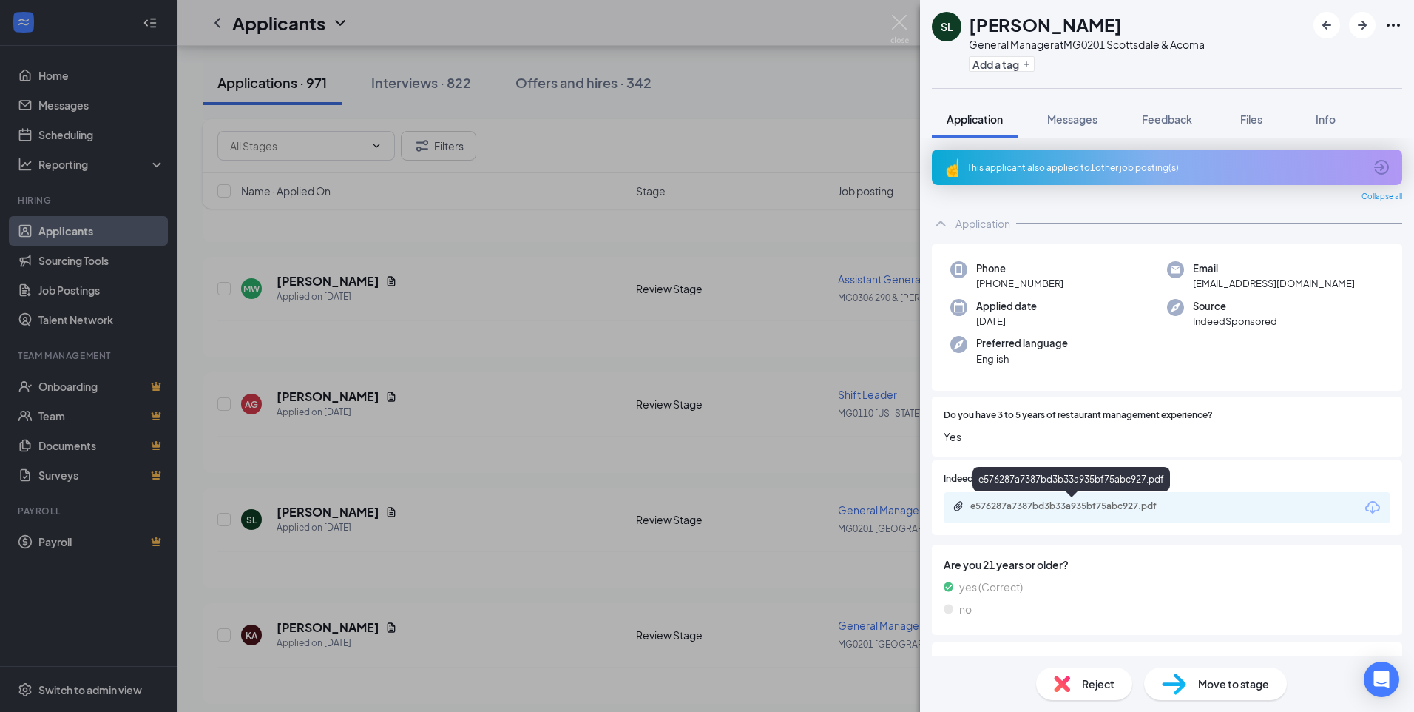
click at [1036, 511] on div "e576287a7387bd3b33a935bf75abc927.pdf" at bounding box center [1073, 506] width 207 height 12
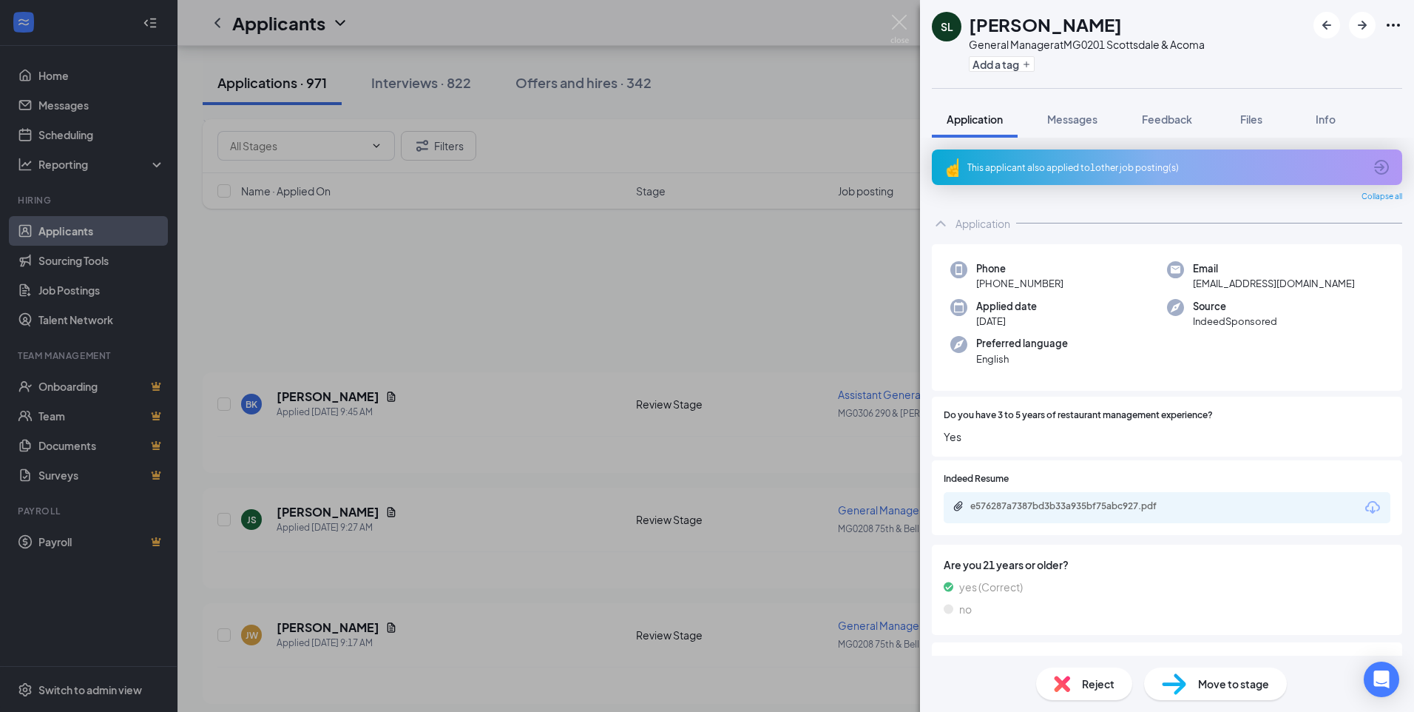
click at [1079, 689] on div "Reject" at bounding box center [1084, 683] width 96 height 33
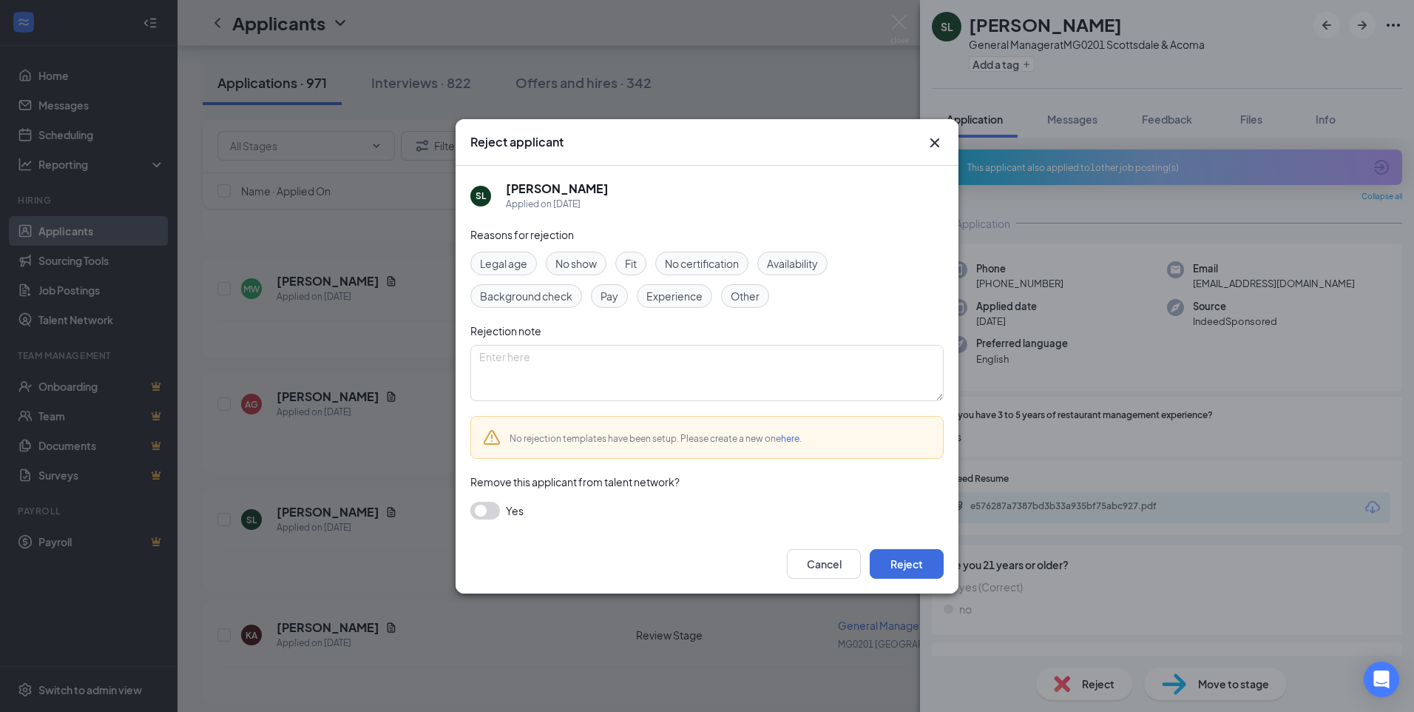
click at [671, 291] on span "Experience" at bounding box center [675, 296] width 56 height 16
click at [899, 567] on button "Reject" at bounding box center [907, 564] width 74 height 30
